Goal: Task Accomplishment & Management: Manage account settings

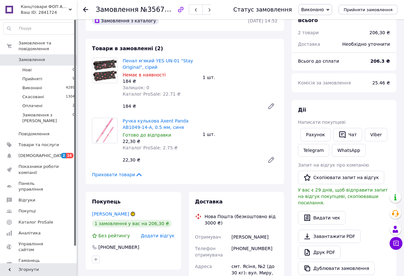
scroll to position [16, 0]
click at [34, 103] on span "Оплачені" at bounding box center [32, 106] width 20 height 6
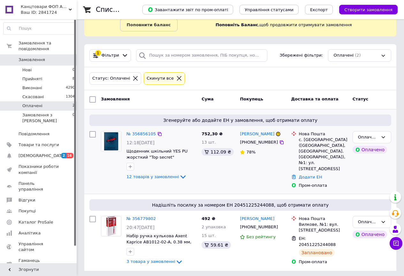
scroll to position [36, 0]
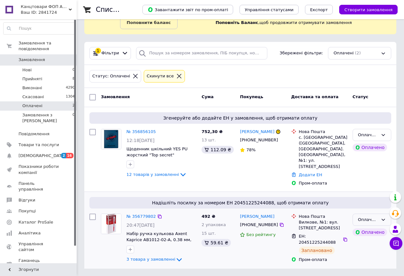
click at [381, 220] on icon at bounding box center [383, 219] width 5 height 5
click at [366, 245] on li "Виконано" at bounding box center [372, 245] width 38 height 12
click at [25, 142] on span "Товари та послуги" at bounding box center [39, 145] width 41 height 6
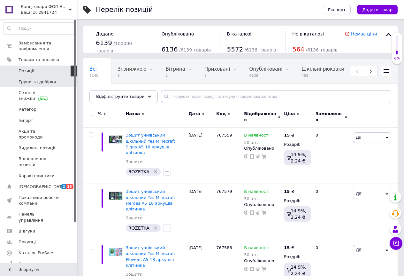
click at [32, 83] on span "Групи та добірки" at bounding box center [38, 82] width 38 height 6
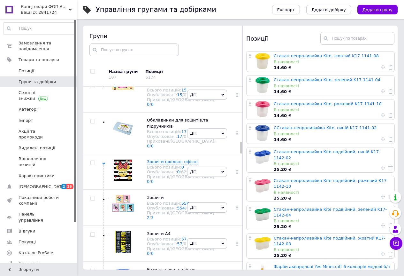
scroll to position [856, 0]
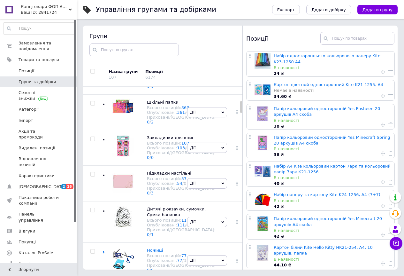
scroll to position [185, 0]
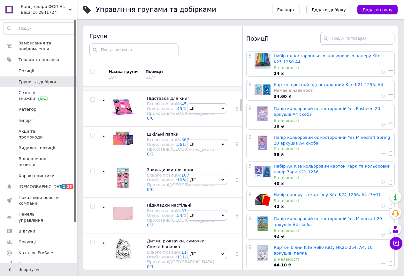
click at [155, 65] on span "Шкiльнi рюкзаки портфелi" at bounding box center [176, 62] width 59 height 5
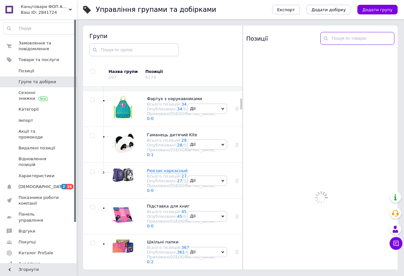
click at [337, 37] on input "text" at bounding box center [358, 38] width 74 height 13
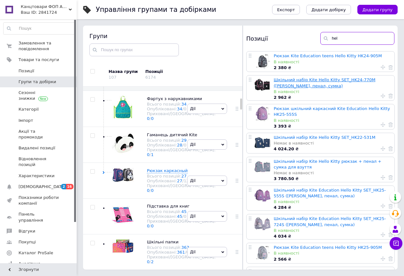
type input "hel"
click at [321, 81] on link "Шкільний набір Kite Hello Kitty SET_HK24-770M ([PERSON_NAME], пенал, сумка)" at bounding box center [325, 82] width 102 height 11
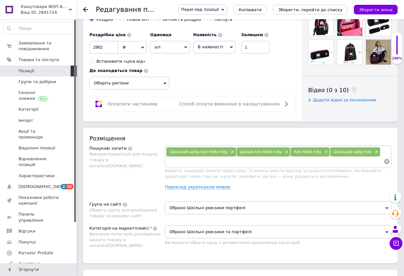
scroll to position [256, 0]
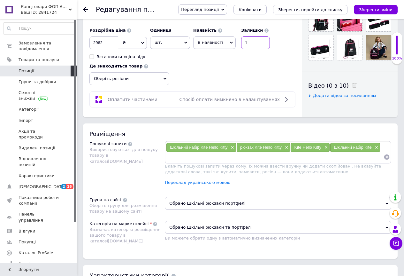
click at [251, 43] on input "1" at bounding box center [255, 42] width 29 height 13
click at [216, 43] on span "В наявності" at bounding box center [211, 42] width 26 height 5
click at [205, 62] on li "Немає в наявності" at bounding box center [215, 58] width 42 height 15
click at [378, 8] on icon "Зберегти зміни" at bounding box center [376, 9] width 34 height 5
click at [377, 12] on icon "Зберегти зміни" at bounding box center [376, 9] width 34 height 5
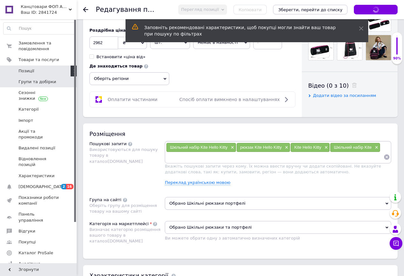
click at [26, 81] on span "Групи та добірки" at bounding box center [38, 82] width 38 height 6
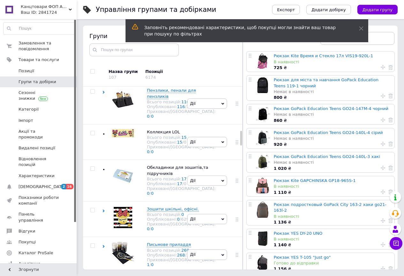
scroll to position [543, 0]
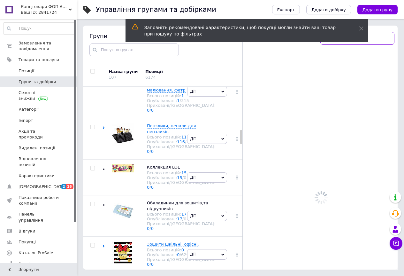
click at [373, 38] on input "text" at bounding box center [358, 38] width 74 height 13
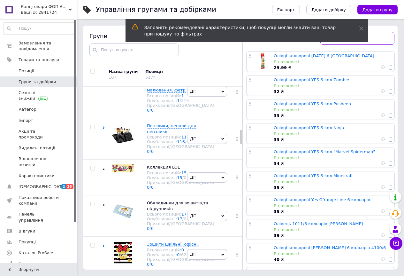
paste input "290741"
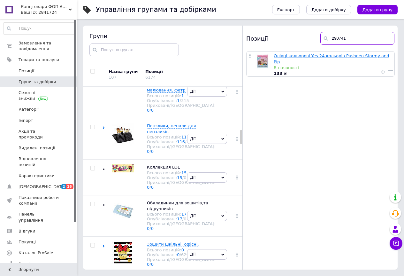
type input "290741"
click at [319, 56] on link "Олівці кольорові Yes 24 кольорів Pusheen Stormy and Pip" at bounding box center [332, 58] width 116 height 11
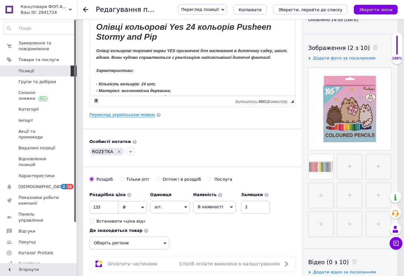
scroll to position [128, 0]
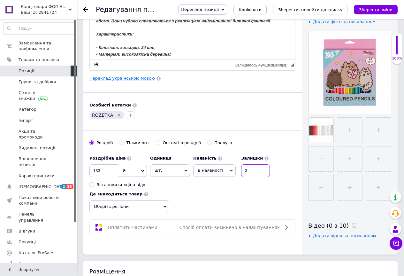
click at [252, 170] on input "3" at bounding box center [255, 170] width 29 height 13
type input "2"
click at [98, 171] on input "133" at bounding box center [104, 170] width 29 height 13
type input "163"
click at [369, 8] on icon "Зберегти зміни" at bounding box center [376, 9] width 34 height 5
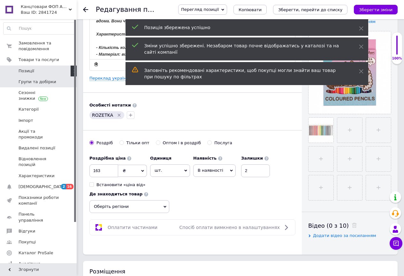
click at [25, 81] on span "Групи та добірки" at bounding box center [38, 82] width 38 height 6
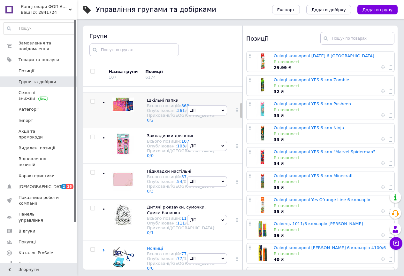
scroll to position [173, 0]
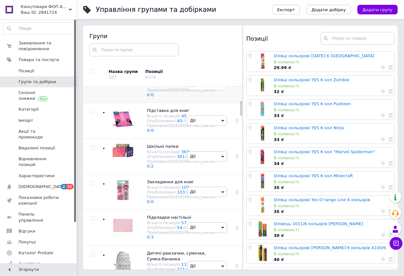
click at [152, 77] on span "Шкiльнi рюкзаки портфелi" at bounding box center [176, 75] width 59 height 5
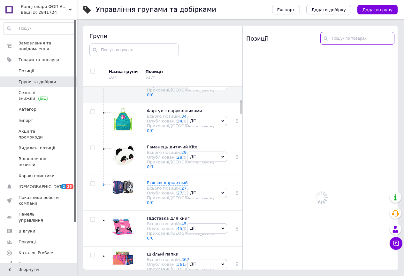
click at [343, 37] on input "text" at bounding box center [358, 38] width 74 height 13
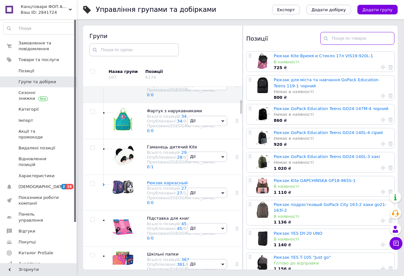
paste input "K25-2721L-1"
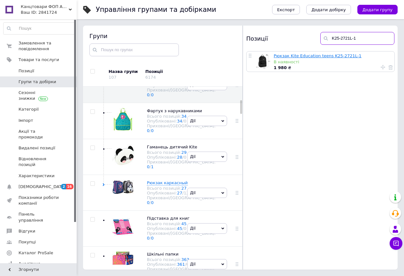
type input "K25-2721L-1"
click at [304, 56] on link "Рюкзак Kite Education teens K25-2721L-1" at bounding box center [318, 55] width 88 height 5
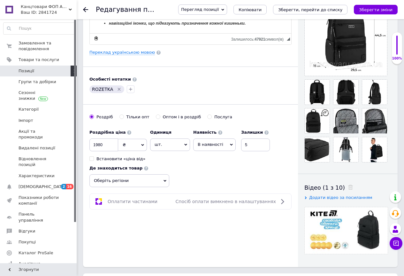
scroll to position [160, 0]
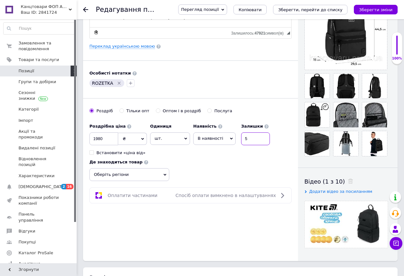
click at [252, 137] on input "5" at bounding box center [255, 138] width 29 height 13
type input "4"
click at [375, 12] on icon "Зберегти зміни" at bounding box center [376, 9] width 34 height 5
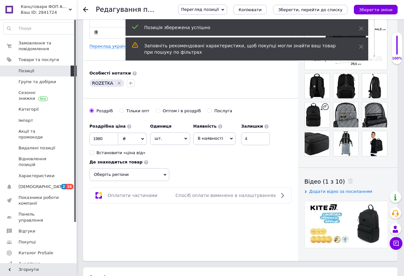
click at [219, 10] on span "Перегляд позиції" at bounding box center [200, 9] width 38 height 5
click at [362, 27] on icon at bounding box center [361, 28] width 4 height 4
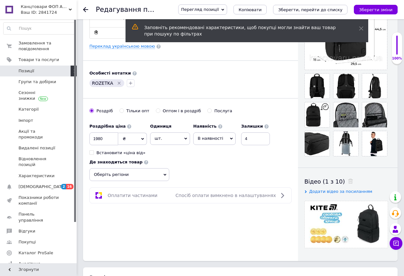
click at [362, 27] on icon at bounding box center [361, 28] width 4 height 4
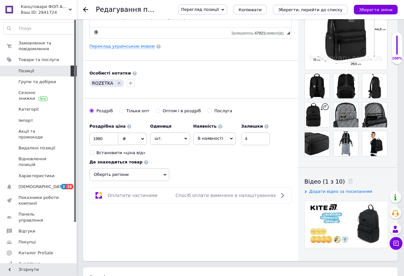
click at [227, 9] on span "Перегляд позиції" at bounding box center [202, 9] width 49 height 10
click at [234, 33] on li "Зберегти та переглянути на маркетплейсі" at bounding box center [229, 30] width 100 height 9
click at [107, 141] on input "1980" at bounding box center [104, 138] width 29 height 13
type input "1"
type input "2100"
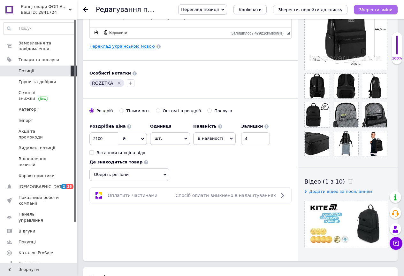
click at [375, 13] on button "Зберегти зміни" at bounding box center [376, 10] width 44 height 10
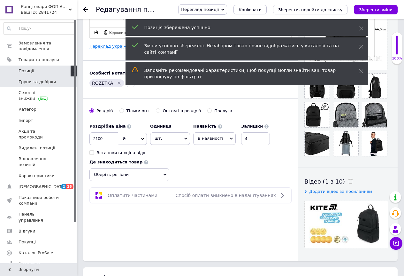
click at [24, 81] on span "Групи та добірки" at bounding box center [38, 82] width 38 height 6
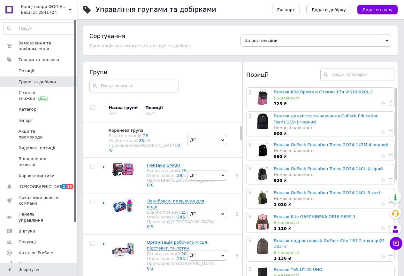
scroll to position [63, 0]
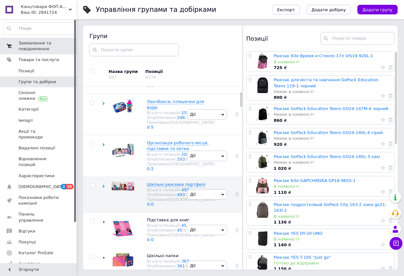
click at [33, 46] on span "Замовлення та повідомлення" at bounding box center [39, 46] width 41 height 12
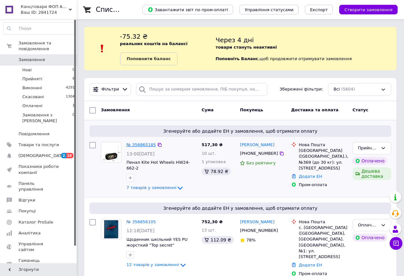
click at [145, 144] on link "№ 356865185" at bounding box center [141, 144] width 29 height 5
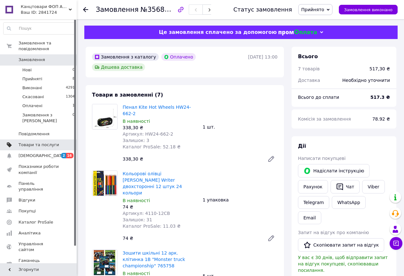
click at [24, 142] on span "Товари та послуги" at bounding box center [39, 145] width 41 height 6
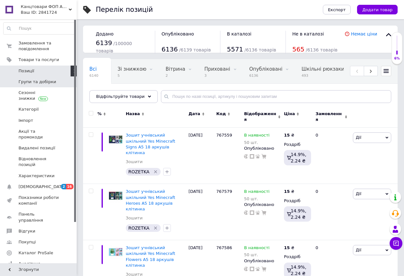
click at [44, 82] on span "Групи та добірки" at bounding box center [38, 82] width 38 height 6
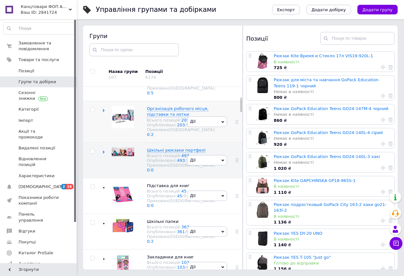
scroll to position [127, 0]
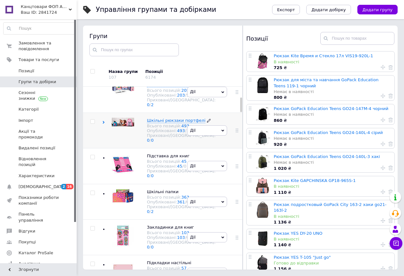
click at [153, 123] on span "Шкiльнi рюкзаки портфелi" at bounding box center [176, 120] width 59 height 5
click at [342, 39] on input "text" at bounding box center [358, 38] width 74 height 13
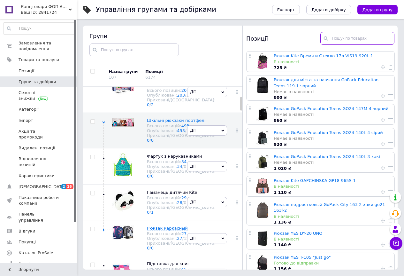
type input "т"
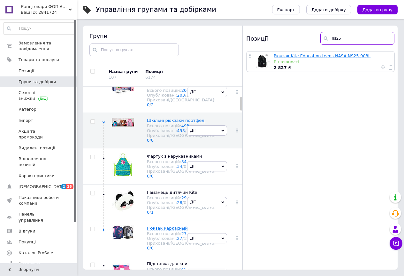
type input "ns25"
click at [316, 56] on link "Рюкзак Kite Education teens NASA NS25-903L" at bounding box center [322, 55] width 97 height 5
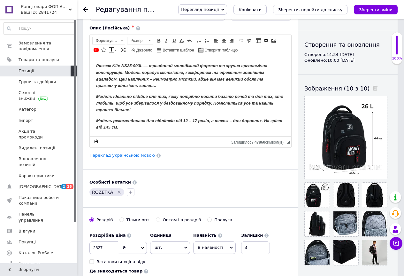
scroll to position [128, 0]
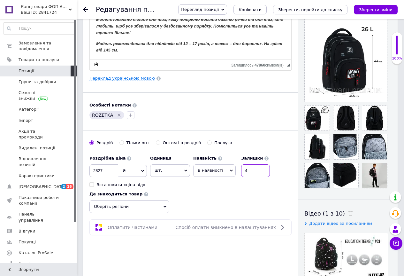
click at [254, 170] on input "4" at bounding box center [255, 170] width 29 height 13
type input "3"
click at [376, 9] on icon "Зберегти зміни" at bounding box center [376, 9] width 34 height 5
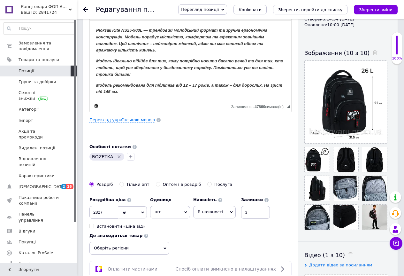
scroll to position [64, 0]
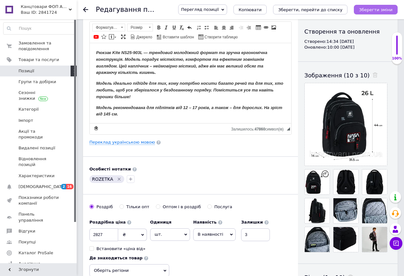
click at [370, 9] on icon "Зберегти зміни" at bounding box center [376, 9] width 34 height 5
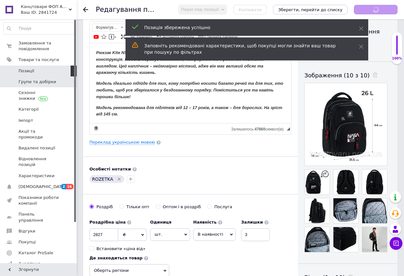
drag, startPoint x: 43, startPoint y: 82, endPoint x: 43, endPoint y: 78, distance: 4.5
click at [43, 82] on span "Групи та добірки" at bounding box center [38, 82] width 38 height 6
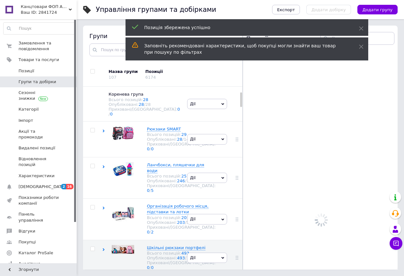
scroll to position [63, 0]
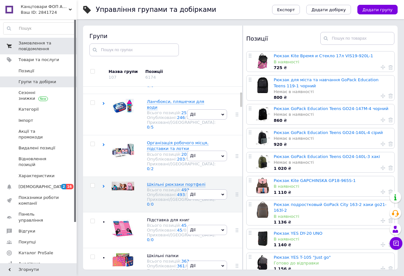
click at [33, 44] on span "Замовлення та повідомлення" at bounding box center [39, 46] width 41 height 12
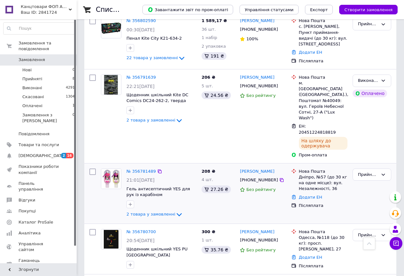
scroll to position [352, 0]
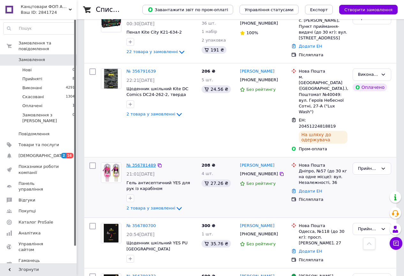
click at [148, 163] on link "№ 356781489" at bounding box center [141, 165] width 29 height 5
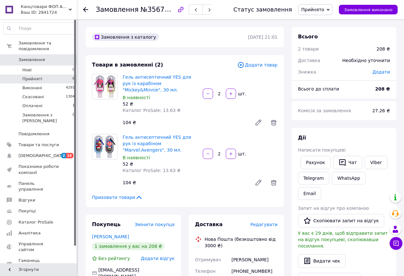
click at [40, 75] on li "Прийняті 8" at bounding box center [39, 79] width 79 height 9
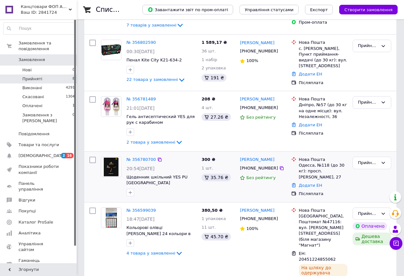
scroll to position [192, 0]
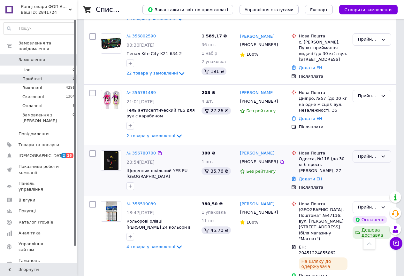
click at [383, 154] on icon at bounding box center [383, 156] width 5 height 5
click at [366, 164] on li "Виконано" at bounding box center [372, 170] width 38 height 12
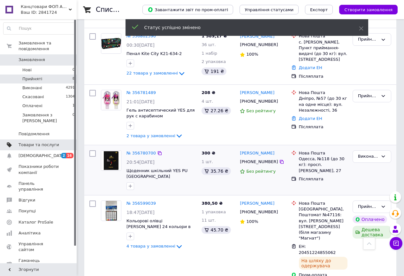
click at [31, 142] on span "Товари та послуги" at bounding box center [39, 145] width 41 height 6
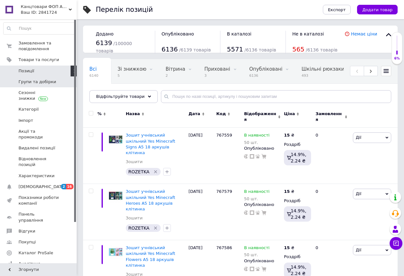
click at [34, 81] on span "Групи та добірки" at bounding box center [38, 82] width 38 height 6
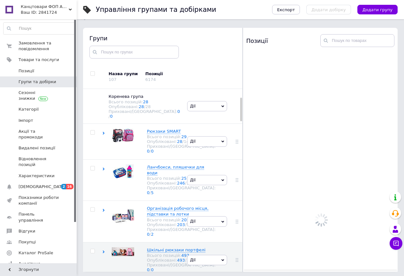
scroll to position [63, 0]
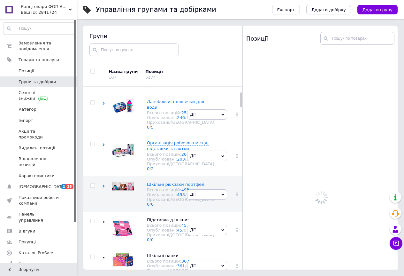
click at [33, 82] on span "Групи та добірки" at bounding box center [38, 82] width 38 height 6
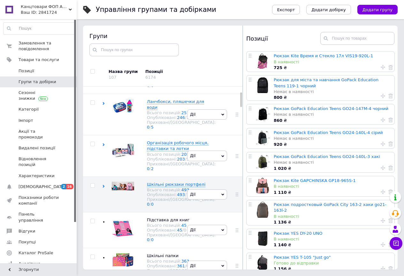
click at [38, 84] on span "Групи та добірки" at bounding box center [38, 82] width 38 height 6
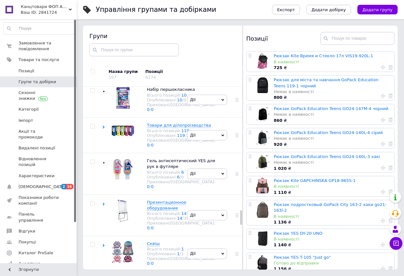
scroll to position [1534, 0]
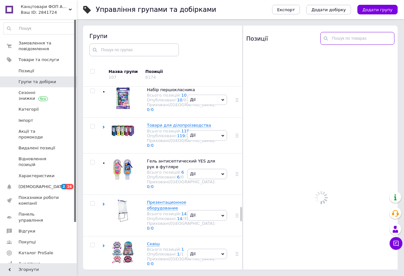
click at [341, 39] on input "text" at bounding box center [358, 38] width 74 height 13
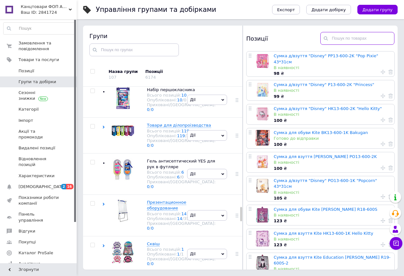
paste input "K25-2721L-1"
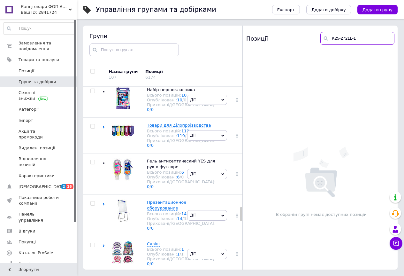
type input "K25-2721L-1"
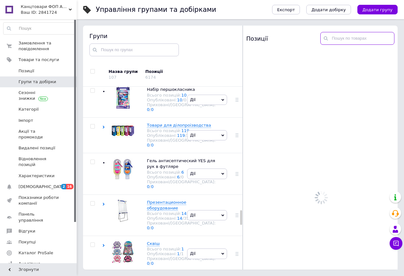
click at [345, 38] on input "text" at bounding box center [358, 38] width 74 height 13
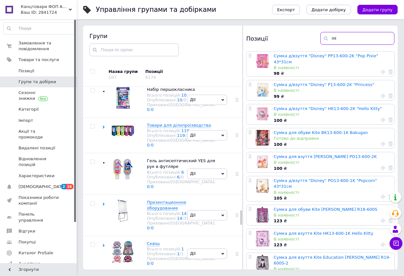
type input "min"
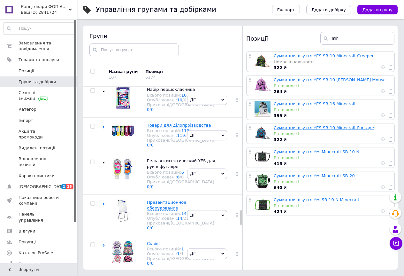
click at [315, 127] on link "Сумка для взуття YES SB-10 Minecraft Funtage" at bounding box center [324, 127] width 100 height 5
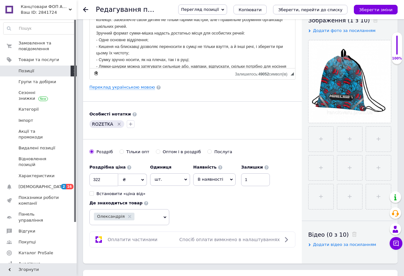
scroll to position [160, 0]
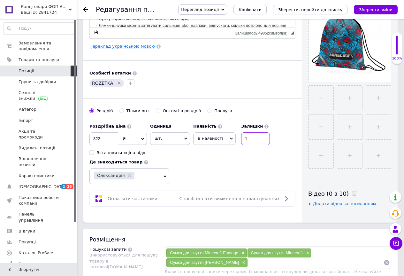
click at [251, 138] on input "1" at bounding box center [255, 138] width 29 height 13
click at [221, 141] on span "В наявності" at bounding box center [214, 138] width 43 height 12
click at [218, 156] on li "Немає в наявності" at bounding box center [215, 154] width 42 height 15
click at [377, 9] on icon "Зберегти зміни" at bounding box center [376, 9] width 34 height 5
